Goal: Check status

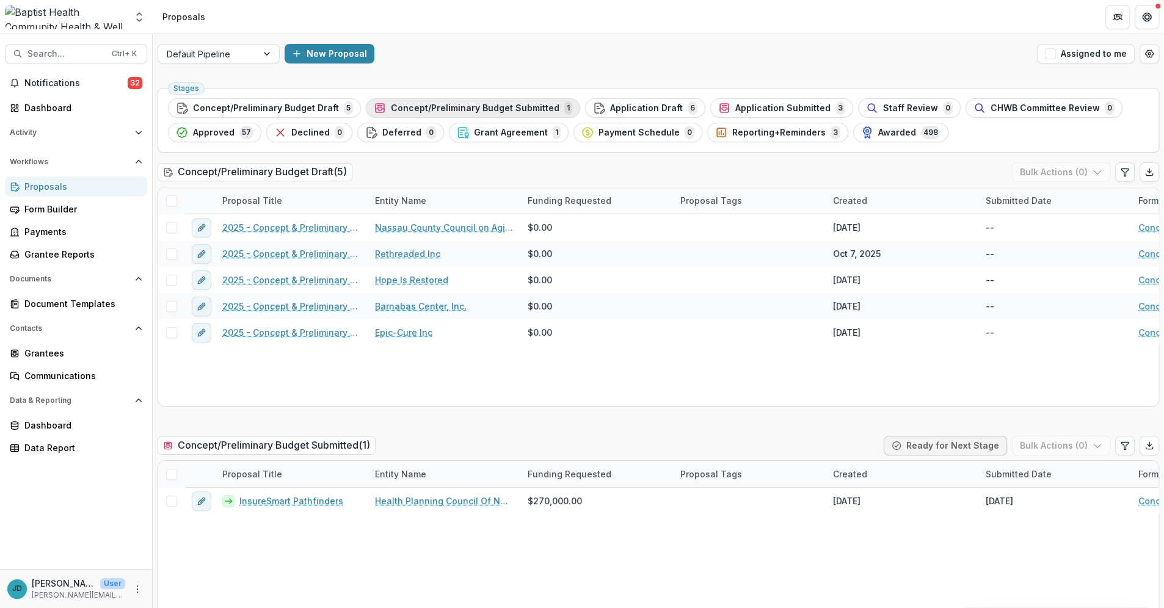
click at [405, 103] on span "Concept/Preliminary Budget Submitted" at bounding box center [475, 108] width 169 height 10
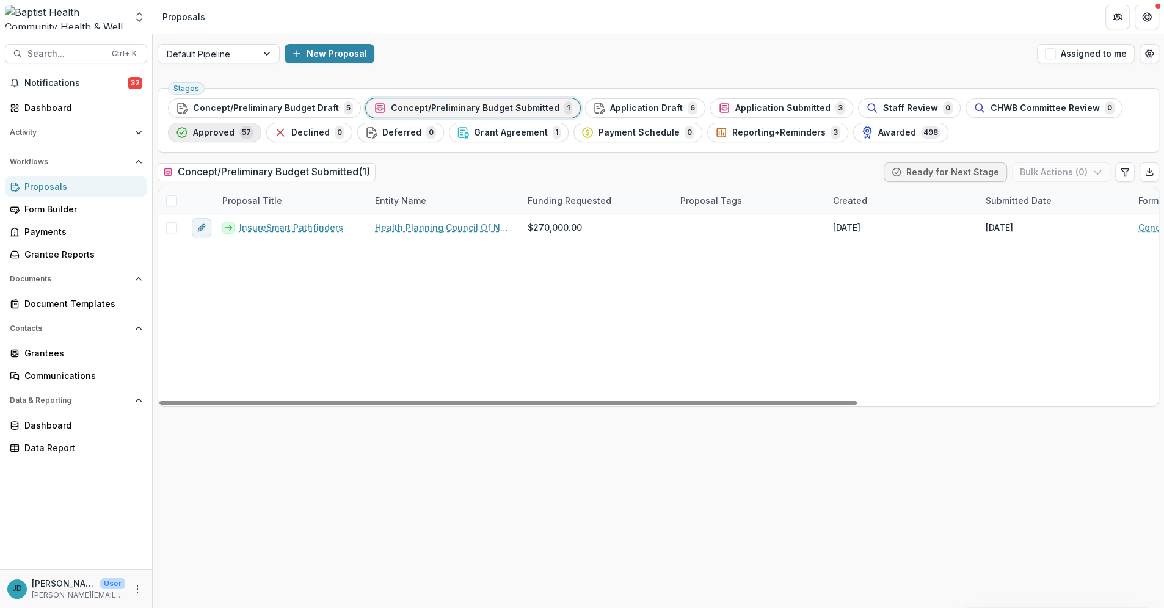
click at [224, 131] on span "Approved" at bounding box center [214, 133] width 42 height 10
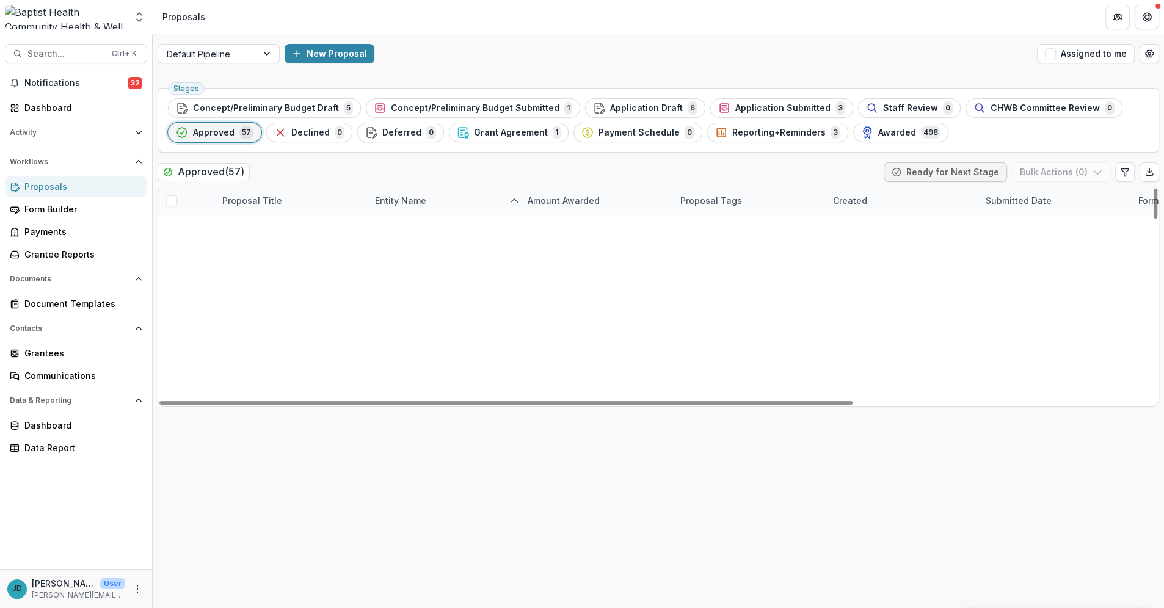
click at [403, 197] on div "Entity Name" at bounding box center [401, 200] width 66 height 13
drag, startPoint x: 414, startPoint y: 247, endPoint x: 429, endPoint y: 173, distance: 75.5
click at [413, 262] on span "Sort Ascending" at bounding box center [403, 269] width 71 height 15
click at [433, 163] on div "Approved ( 57 ) Ready for Next Stage Bulk Actions ( 0 )" at bounding box center [659, 174] width 1002 height 24
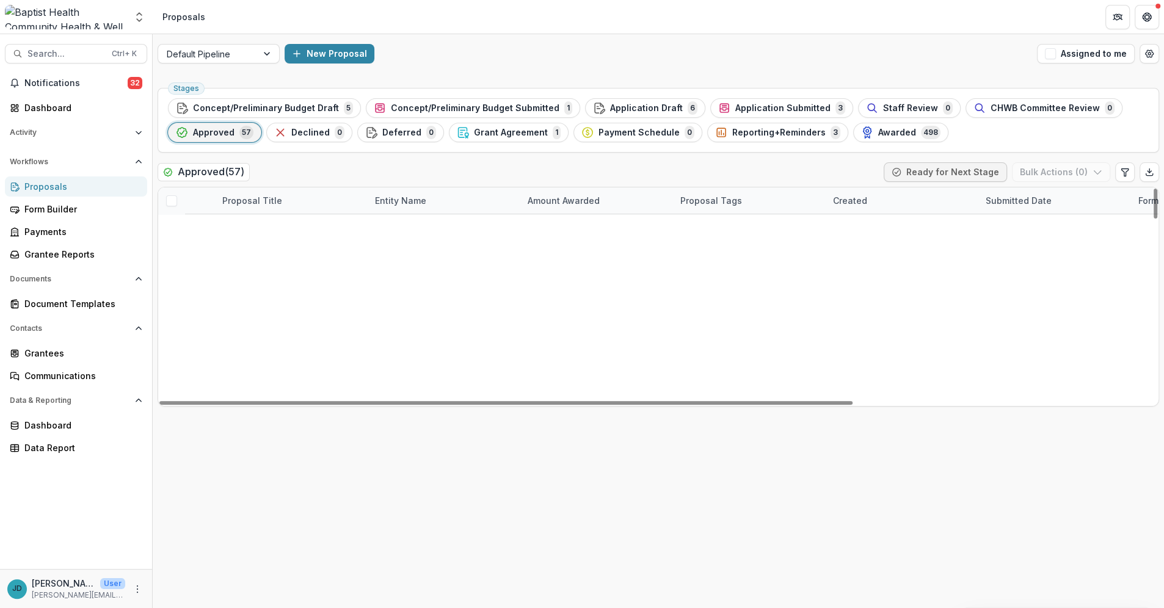
click at [406, 203] on div "Entity Name" at bounding box center [401, 200] width 66 height 13
click at [418, 262] on span "Sort Ascending" at bounding box center [403, 269] width 71 height 15
click at [429, 172] on div "Approved ( 57 ) Ready for Next Stage Bulk Actions ( 0 )" at bounding box center [659, 174] width 1002 height 24
